Goal: Task Accomplishment & Management: Complete application form

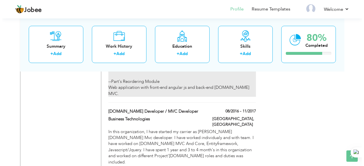
scroll to position [653, 0]
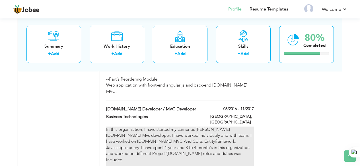
type input "ASP.Net Developer / MVC Developer"
type input "Business Technologies"
type input "08/2016"
type input "11/2017"
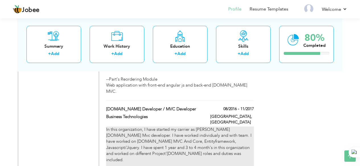
type input "lahore"
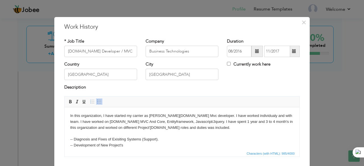
scroll to position [0, 0]
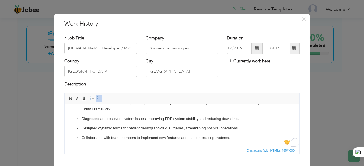
scroll to position [37, 0]
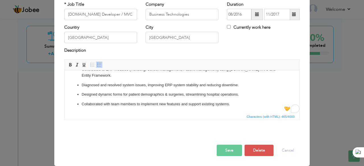
click at [228, 148] on button "Save" at bounding box center [229, 150] width 25 height 11
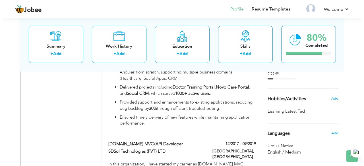
scroll to position [423, 0]
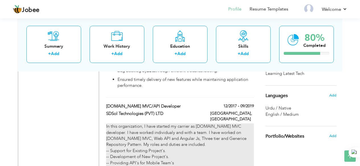
type input "ASP.Net MVC/API Developer"
type input "SDSol Technologies (PVT) LTD"
type input "12/2017"
type input "09/2019"
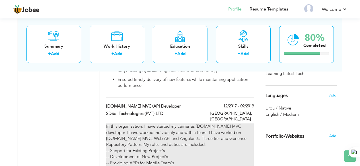
type input "Lahore"
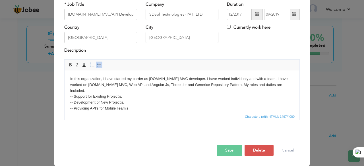
scroll to position [0, 0]
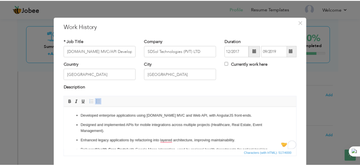
scroll to position [37, 0]
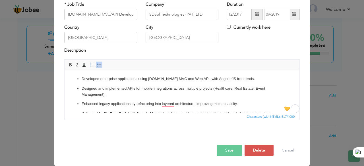
click at [220, 156] on button "Save" at bounding box center [229, 150] width 25 height 11
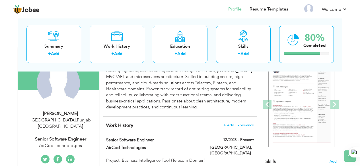
scroll to position [0, 0]
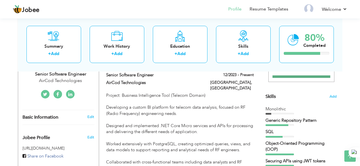
scroll to position [126, 0]
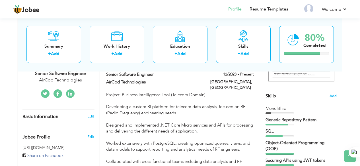
click at [68, 90] on link at bounding box center [70, 94] width 9 height 9
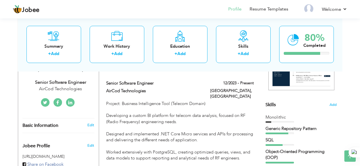
scroll to position [0, 0]
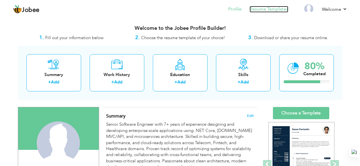
click at [271, 10] on link "Resume Templates" at bounding box center [269, 9] width 39 height 7
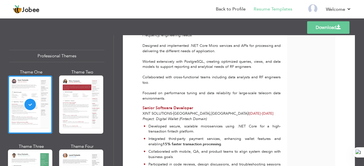
scroll to position [253, 0]
click at [328, 30] on link "Download" at bounding box center [328, 27] width 42 height 13
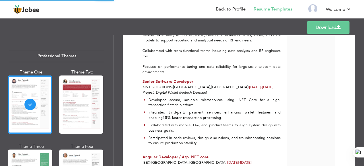
scroll to position [283, 0]
